Goal: Task Accomplishment & Management: Use online tool/utility

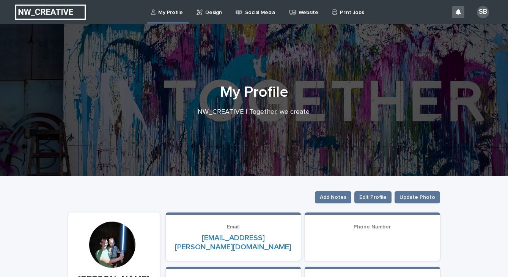
click at [299, 10] on p "Website" at bounding box center [309, 8] width 20 height 16
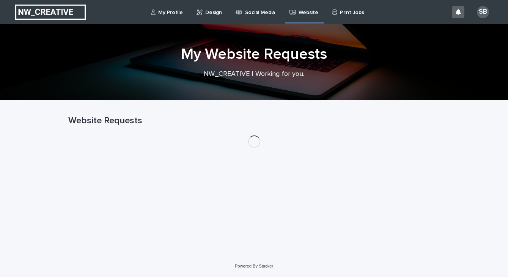
click at [220, 12] on div "Design" at bounding box center [210, 8] width 29 height 16
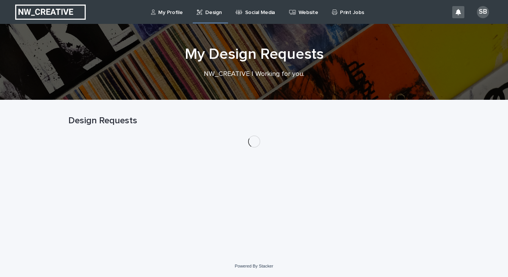
click at [128, 0] on div "My Profile Design Social Media Website Print Jobs" at bounding box center [269, 12] width 359 height 24
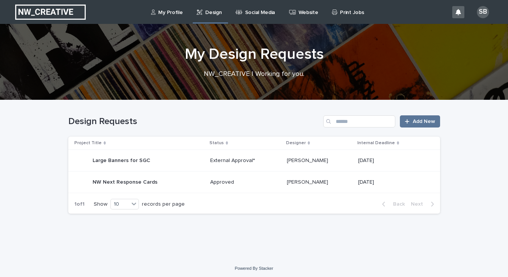
click at [208, 156] on td "External Approval*" at bounding box center [245, 161] width 77 height 22
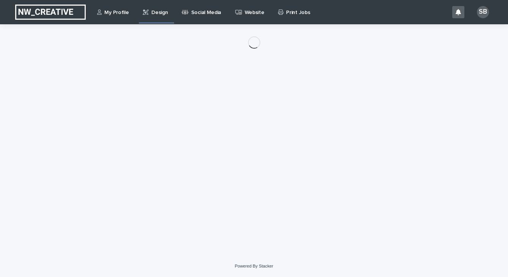
click at [136, 159] on div "Loading... Saving… Loading... Saving…" at bounding box center [253, 130] width 379 height 212
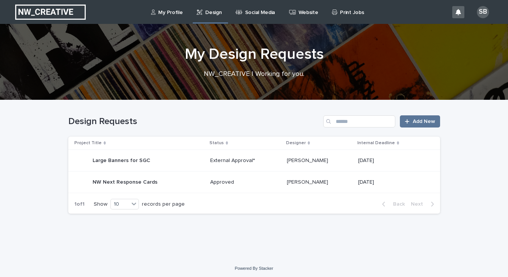
click at [198, 162] on div "Large Banners for SGC Large Banners for SGC" at bounding box center [139, 160] width 130 height 15
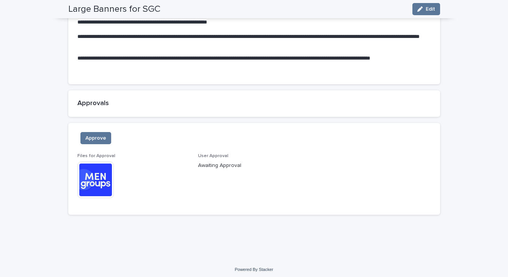
scroll to position [461, 0]
click at [105, 168] on img at bounding box center [95, 180] width 36 height 36
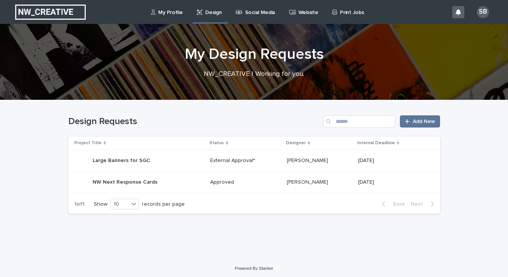
click at [142, 161] on p "Large Banners for SGC" at bounding box center [122, 160] width 59 height 8
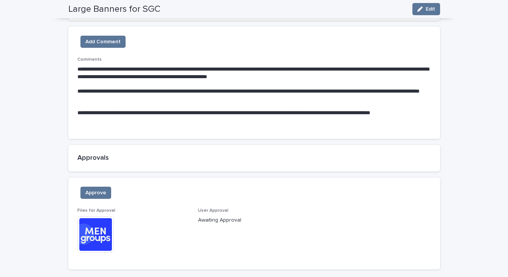
scroll to position [414, 0]
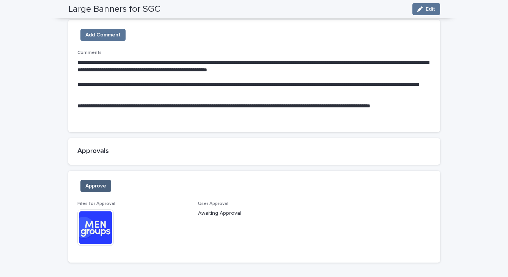
click at [96, 182] on span "Approve" at bounding box center [95, 186] width 21 height 8
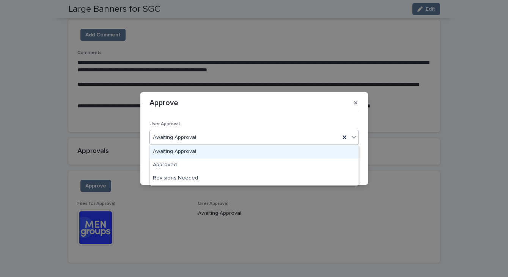
click at [211, 134] on div "Awaiting Approval" at bounding box center [245, 137] width 190 height 13
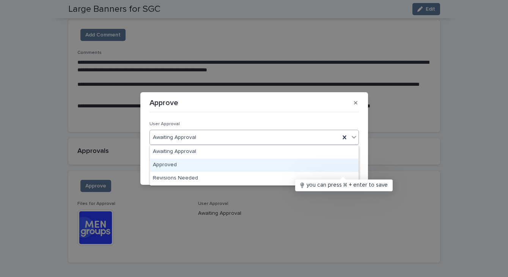
click at [195, 167] on div "Approved" at bounding box center [254, 165] width 209 height 13
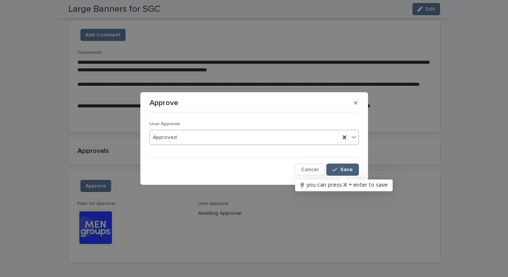
click at [343, 165] on button "Save" at bounding box center [342, 169] width 32 height 12
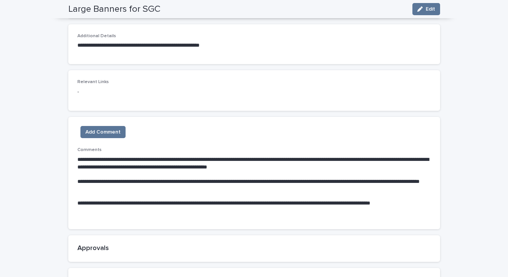
scroll to position [329, 0]
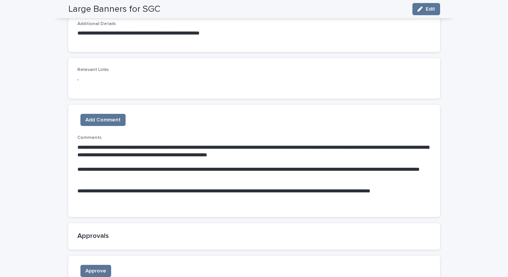
click at [113, 124] on div "Add Comment" at bounding box center [101, 121] width 48 height 15
click at [113, 117] on span "Add Comment" at bounding box center [102, 120] width 35 height 8
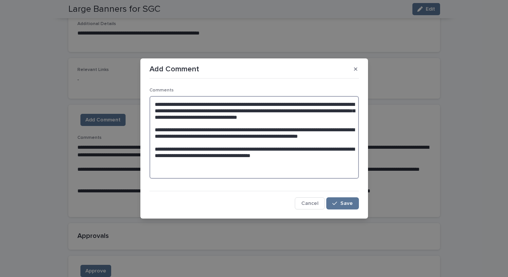
click at [322, 162] on textarea "**********" at bounding box center [253, 137] width 209 height 83
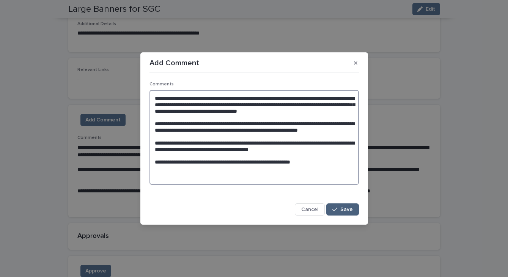
type textarea "**********"
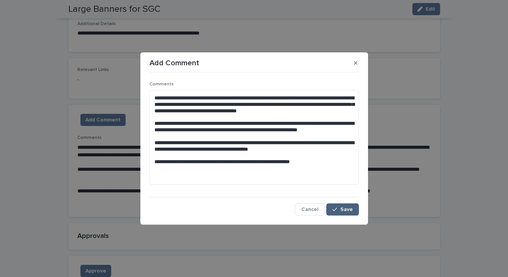
click at [339, 206] on button "Save" at bounding box center [342, 209] width 32 height 12
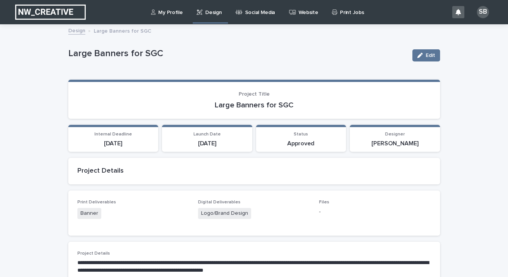
scroll to position [0, 0]
